Goal: Navigation & Orientation: Find specific page/section

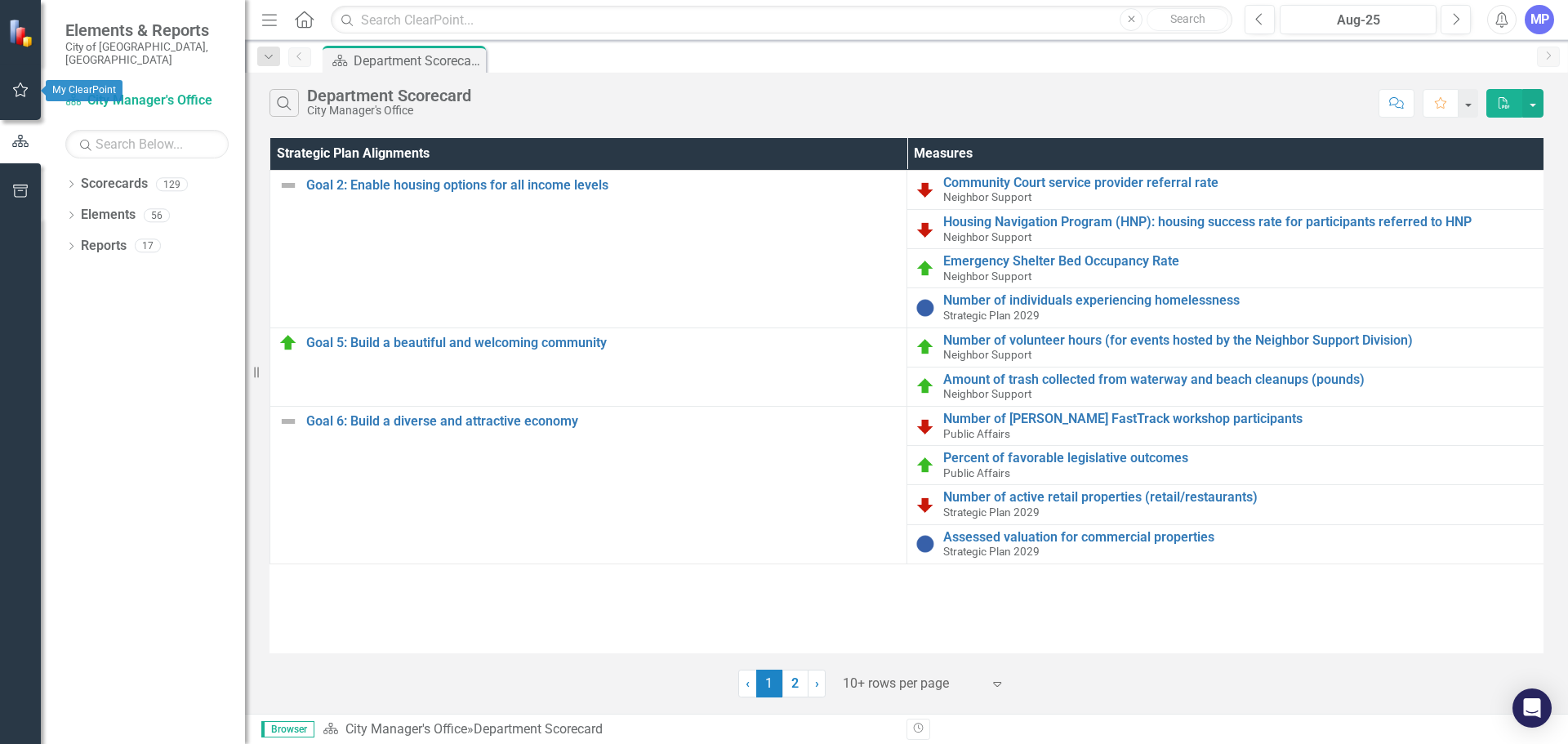
click at [21, 95] on icon "button" at bounding box center [21, 90] width 16 height 15
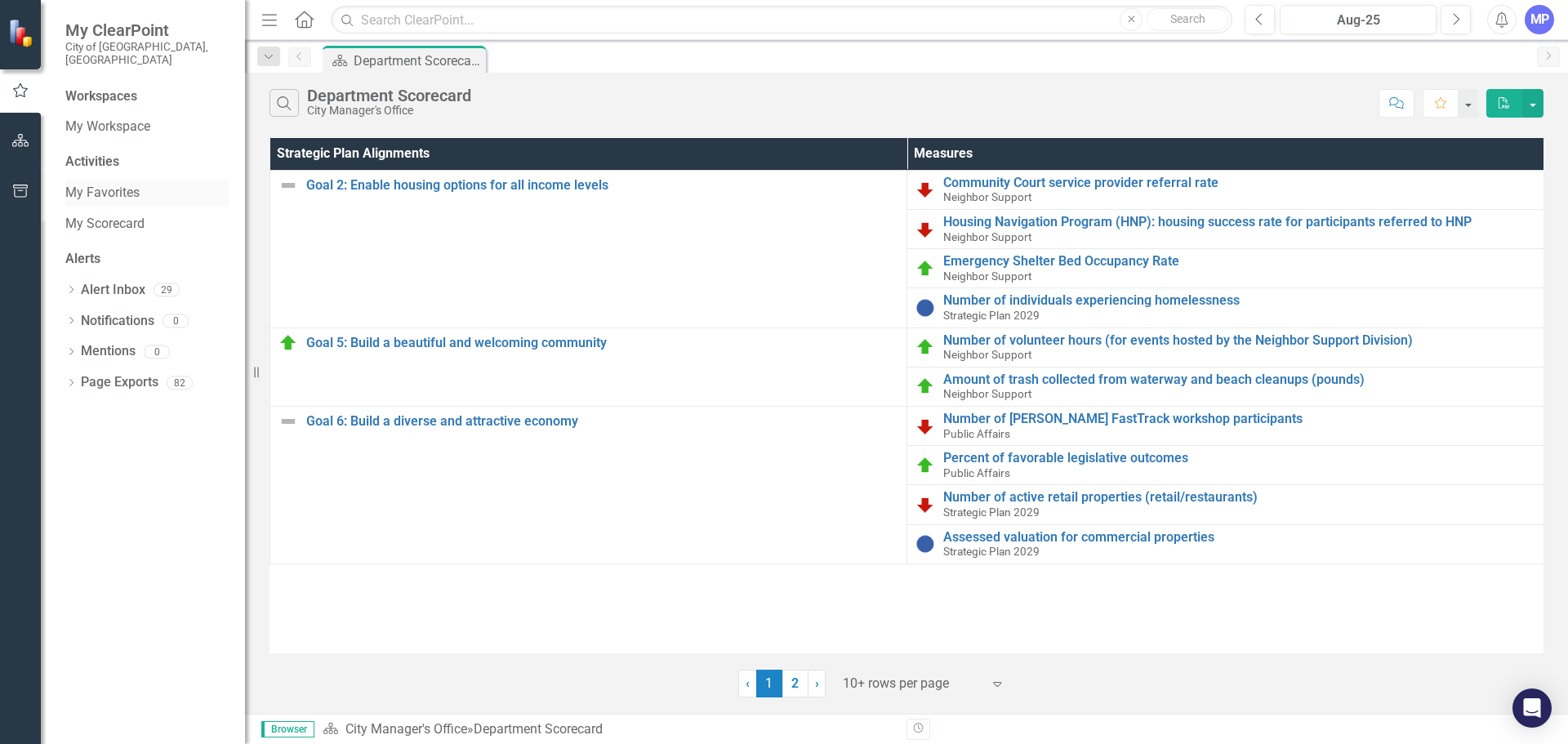
click at [97, 184] on link "My Favorites" at bounding box center [147, 193] width 163 height 19
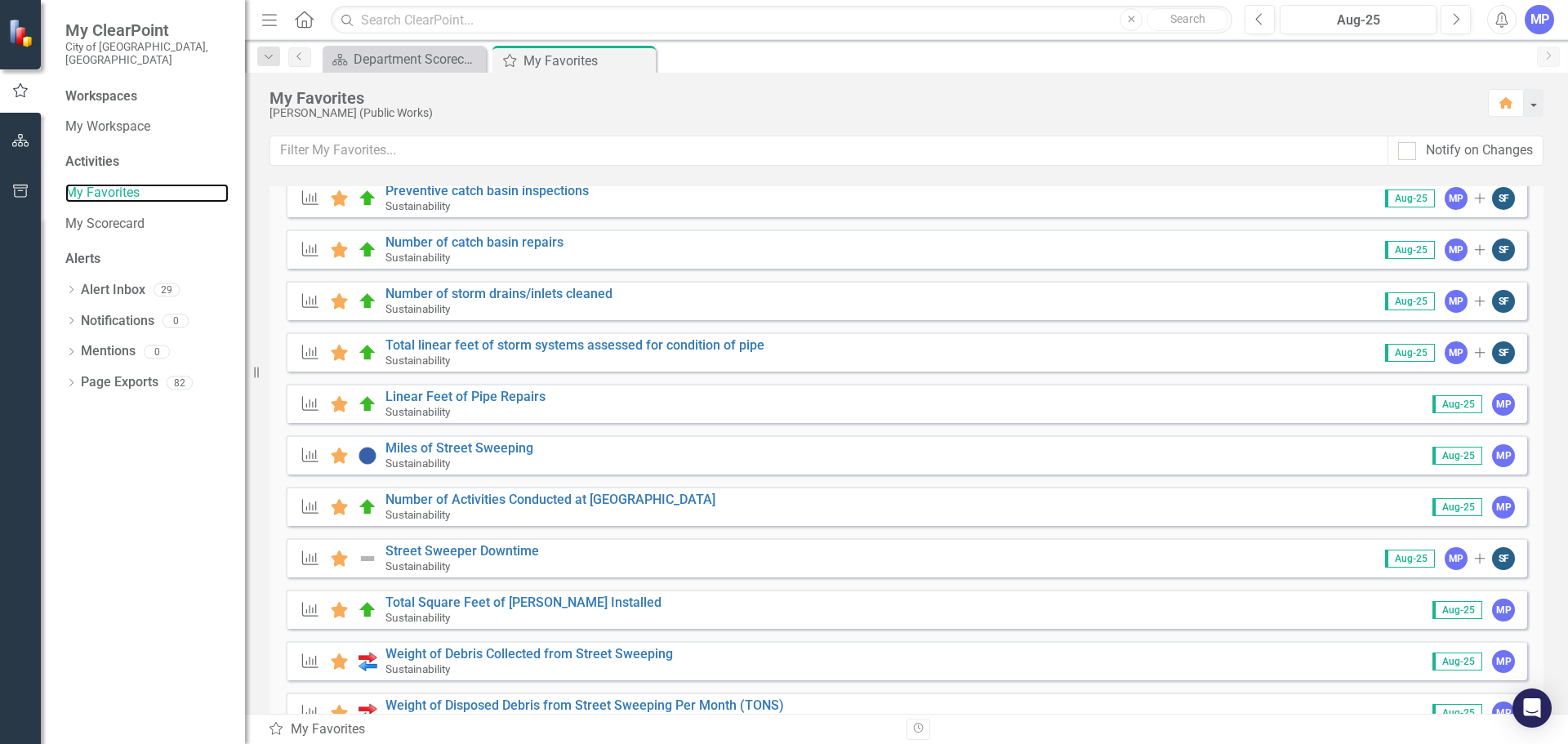
scroll to position [246, 0]
